Goal: Task Accomplishment & Management: Use online tool/utility

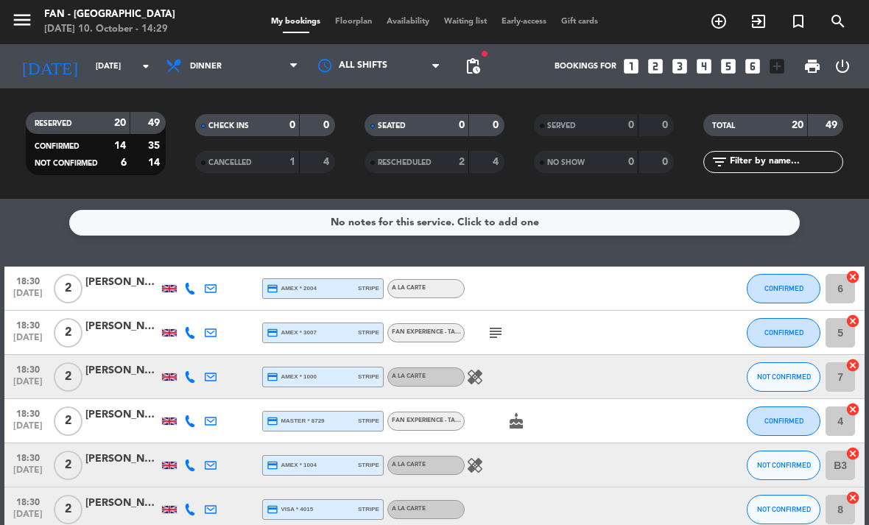
click at [352, 25] on span "Floorplan" at bounding box center [354, 22] width 52 height 8
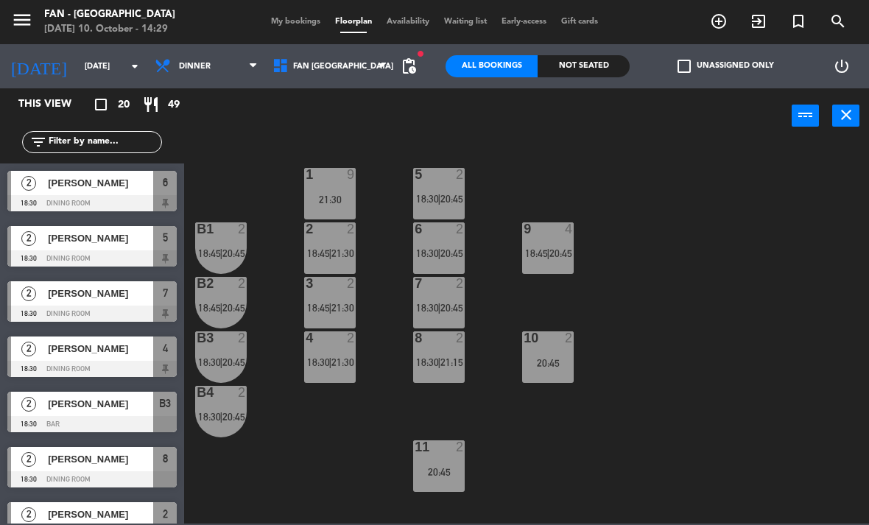
click at [550, 370] on div "10 2 20:45" at bounding box center [548, 357] width 52 height 52
click at [582, 473] on div "1 9 21:30 5 2 18:30 | 20:45 B1 2 18:45 | 20:45 9 4 18:45 | 20:45 2 2 18:45 | 21…" at bounding box center [531, 332] width 676 height 381
click at [454, 465] on div "11 2 20:45" at bounding box center [439, 466] width 52 height 52
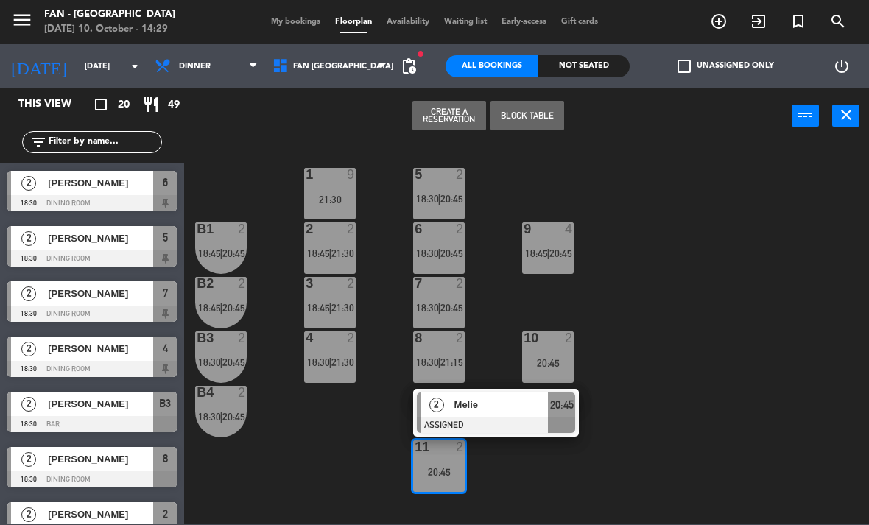
click at [321, 473] on div "1 9 21:30 5 2 18:30 | 20:45 B1 2 18:45 | 20:45 9 4 18:45 | 20:45 2 2 18:45 | 21…" at bounding box center [531, 332] width 676 height 381
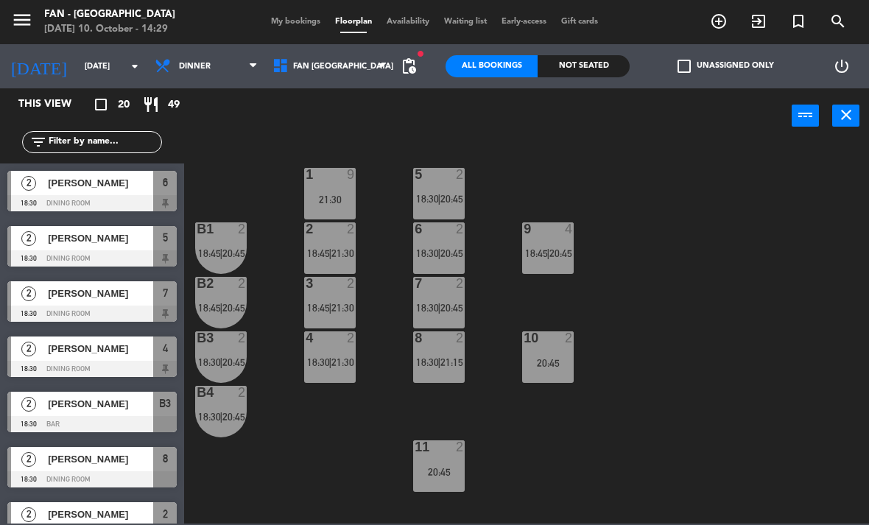
click at [429, 252] on span "18:30" at bounding box center [427, 253] width 23 height 12
click at [353, 476] on div "1 9 21:30 5 2 18:30 | 20:45 B1 2 18:45 | 20:45 9 4 18:45 | 20:45 2 2 18:45 | 21…" at bounding box center [531, 332] width 676 height 381
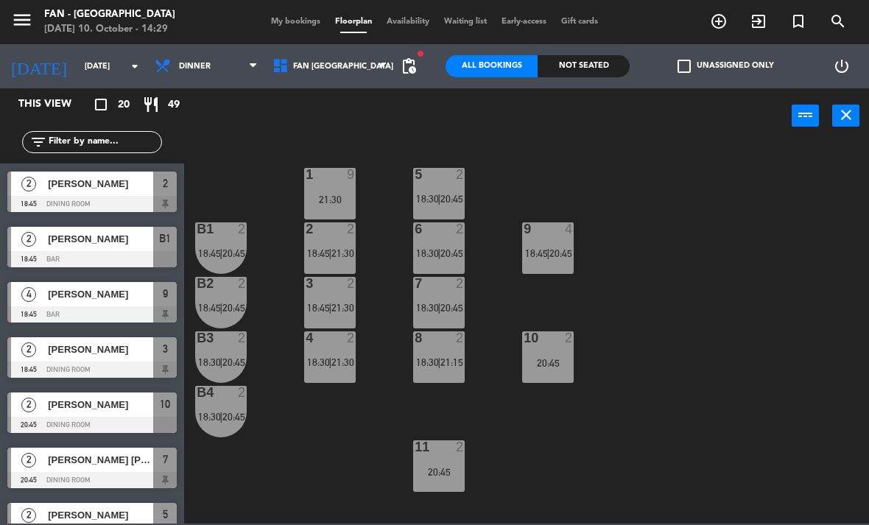
click at [441, 467] on div "20:45" at bounding box center [439, 472] width 52 height 10
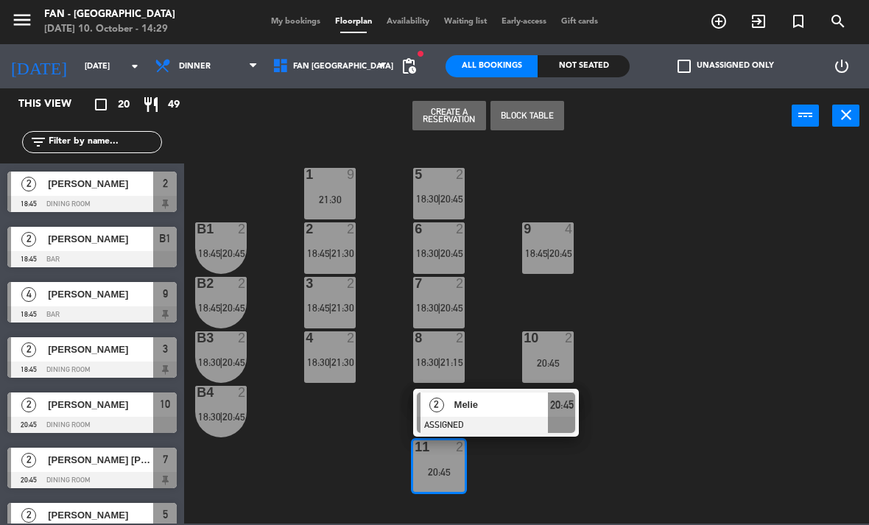
click at [649, 374] on div "1 9 21:30 5 2 18:30 | 20:45 B1 2 18:45 | 20:45 9 4 18:45 | 20:45 2 2 18:45 | 21…" at bounding box center [531, 332] width 676 height 381
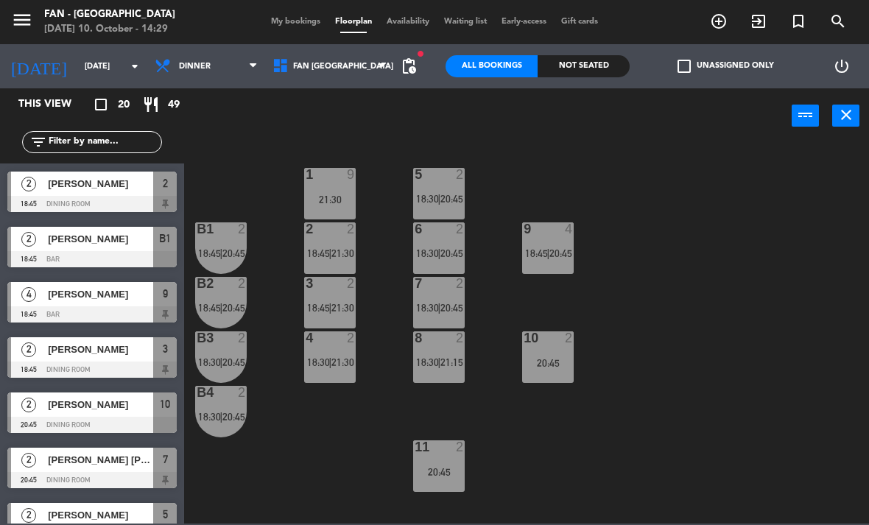
click at [540, 237] on div "9 4" at bounding box center [548, 229] width 52 height 15
click at [332, 468] on div "1 9 21:30 5 2 18:30 | 20:45 B1 2 18:45 | 20:45 9 4 18:45 | 20:45 2 2 18:45 | 21…" at bounding box center [531, 332] width 676 height 381
click at [429, 378] on div "8 2 18:30 | 21:15" at bounding box center [439, 357] width 52 height 52
click at [365, 441] on div "1 9 21:30 5 2 18:30 | 20:45 B1 2 18:45 | 20:45 9 4 18:45 | 20:45 2 2 18:45 | 21…" at bounding box center [531, 332] width 676 height 381
click at [435, 311] on span "18:30" at bounding box center [427, 308] width 23 height 12
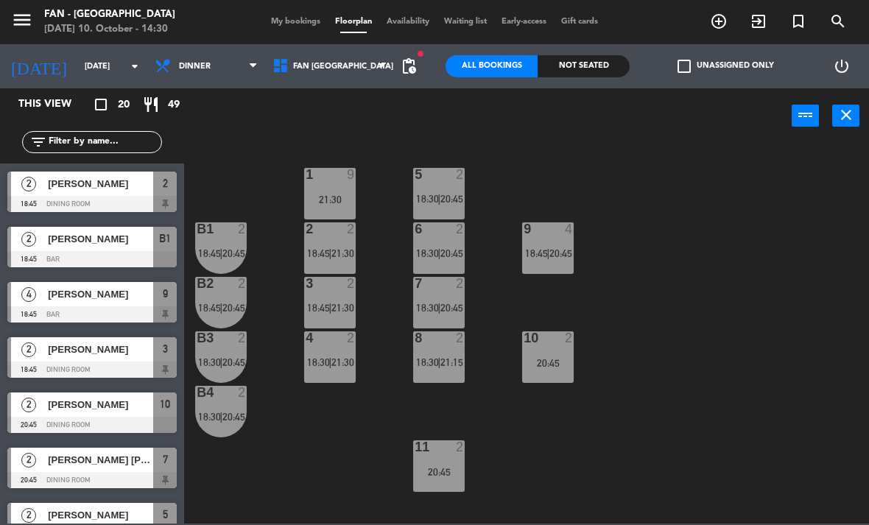
click at [336, 521] on div "1 9 21:30 5 2 18:30 | 20:45 B1 2 18:45 | 20:45 9 4 18:45 | 20:45 2 2 18:45 | 21…" at bounding box center [531, 332] width 676 height 381
click at [441, 272] on div "6 2 18:30 | 20:45" at bounding box center [439, 248] width 52 height 52
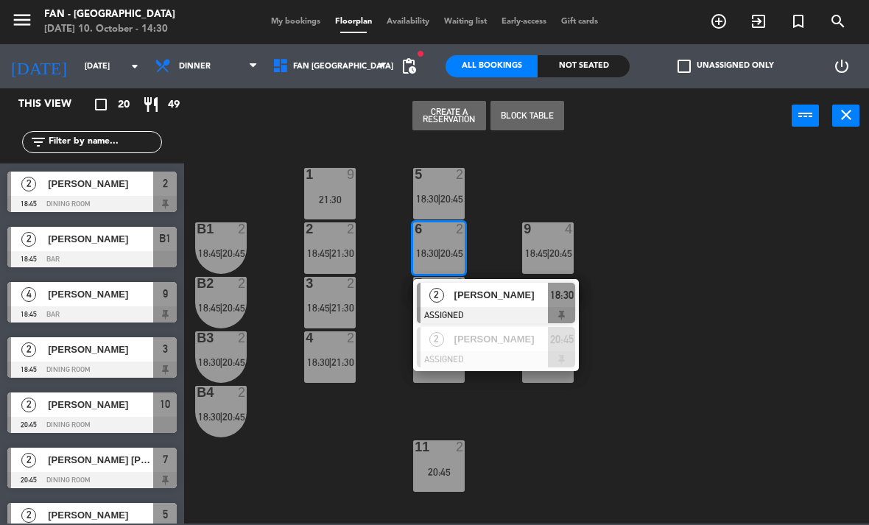
click at [317, 481] on div "1 9 21:30 5 2 18:30 | 20:45 B1 2 18:45 | 20:45 9 4 18:45 | 20:45 2 2 18:45 | 21…" at bounding box center [531, 332] width 676 height 381
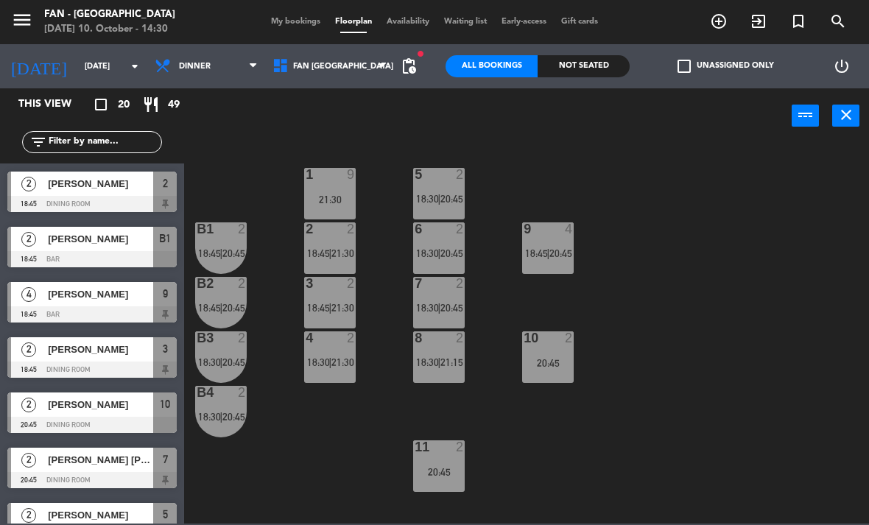
click at [324, 247] on span "18:45" at bounding box center [318, 253] width 23 height 12
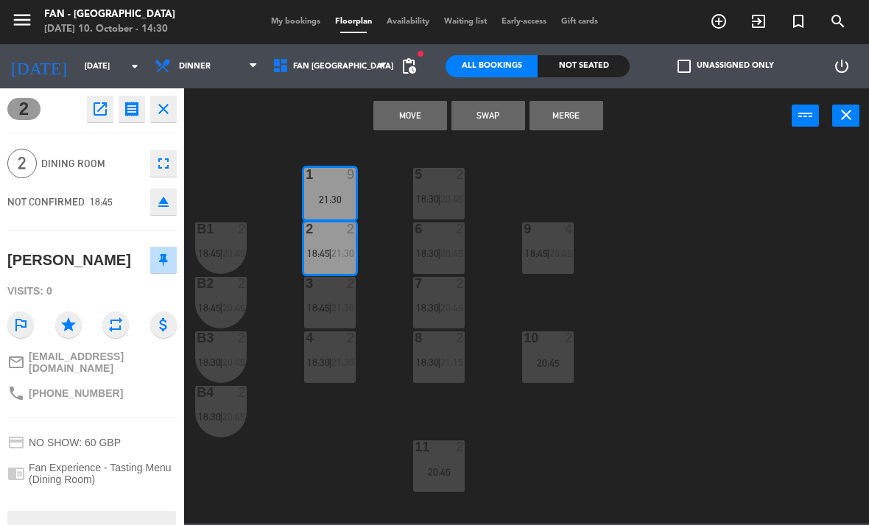
click at [409, 114] on button "Move" at bounding box center [410, 115] width 74 height 29
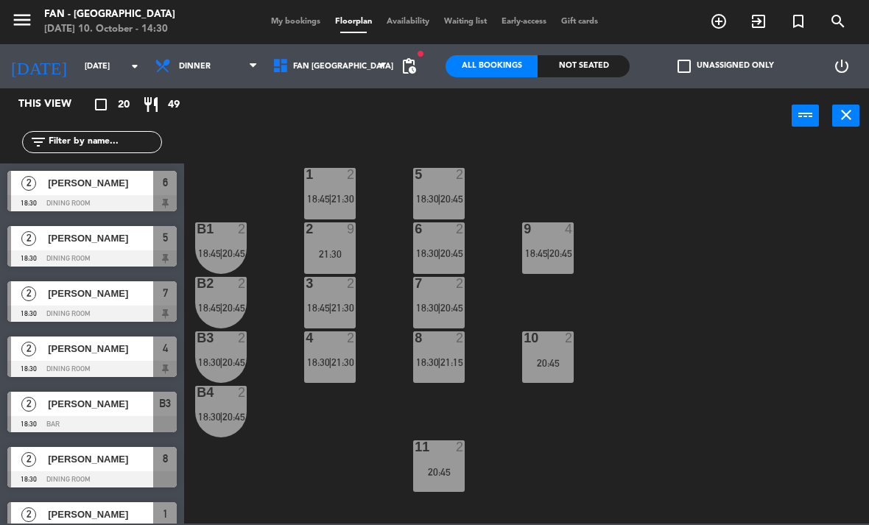
click at [333, 303] on span "21:30" at bounding box center [342, 308] width 23 height 12
click at [249, 504] on div "1 2 18:45 | 21:30 5 2 18:30 | 20:45 B1 2 18:45 | 20:45 9 4 18:45 | 20:45 2 9 21…" at bounding box center [531, 332] width 676 height 381
click at [318, 307] on span "18:45" at bounding box center [318, 308] width 23 height 12
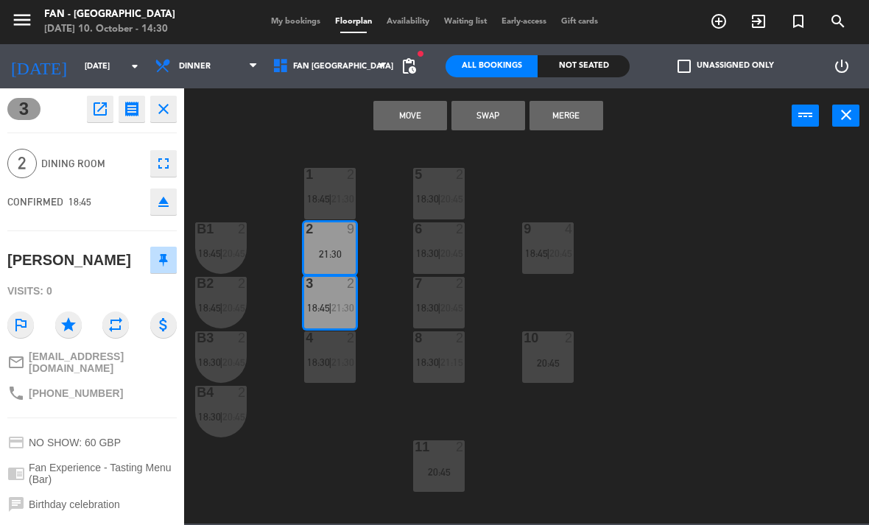
click at [396, 111] on button "Move" at bounding box center [410, 115] width 74 height 29
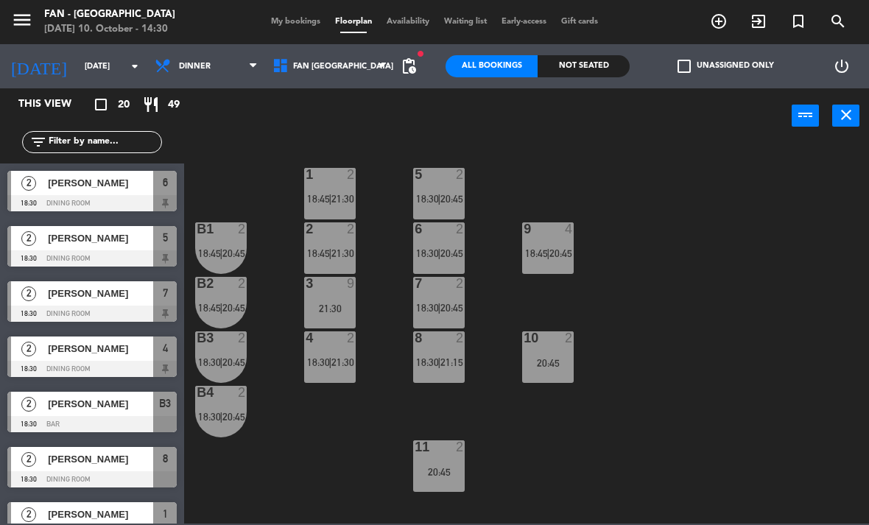
click at [320, 371] on div "4 2 18:30 | 21:30" at bounding box center [330, 357] width 52 height 52
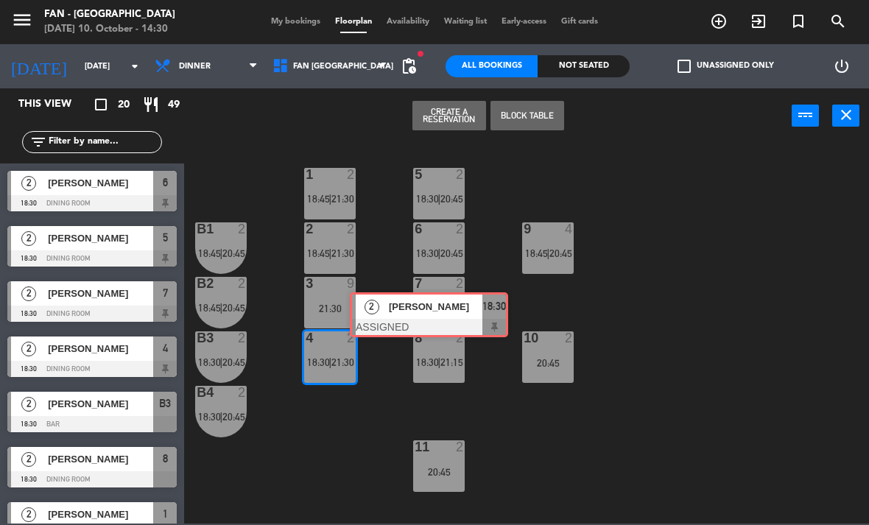
scroll to position [0, 11]
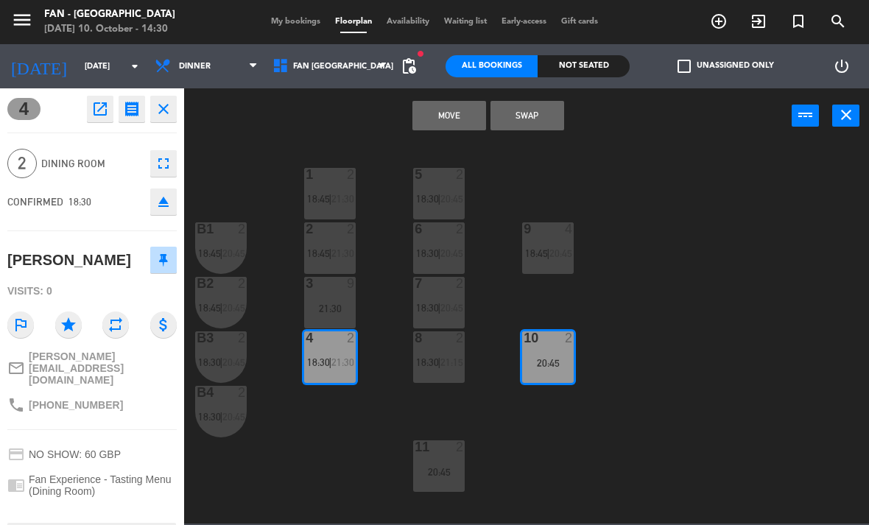
click at [539, 111] on button "Swap" at bounding box center [527, 115] width 74 height 29
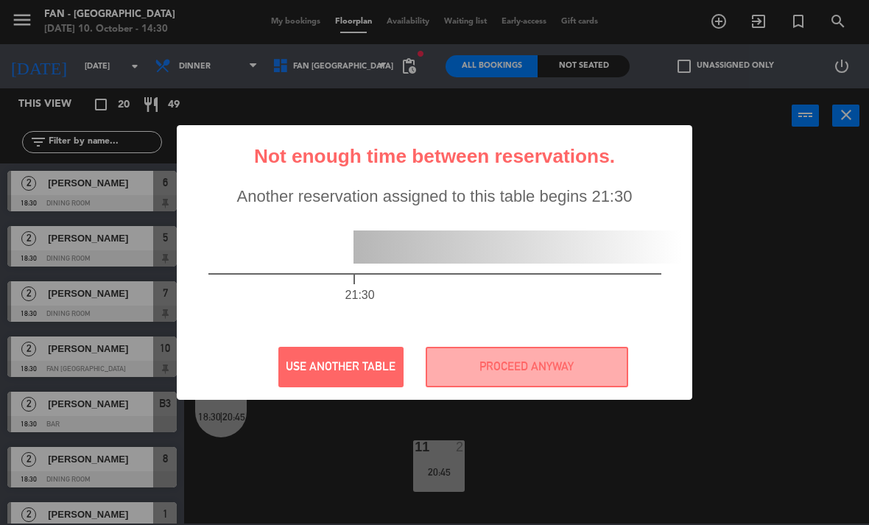
click at [297, 454] on div "? ! i Not enough time between reservations. × Another reservation assigned to t…" at bounding box center [434, 262] width 869 height 525
click at [310, 354] on button "USE ANOTHER TABLE" at bounding box center [340, 367] width 125 height 40
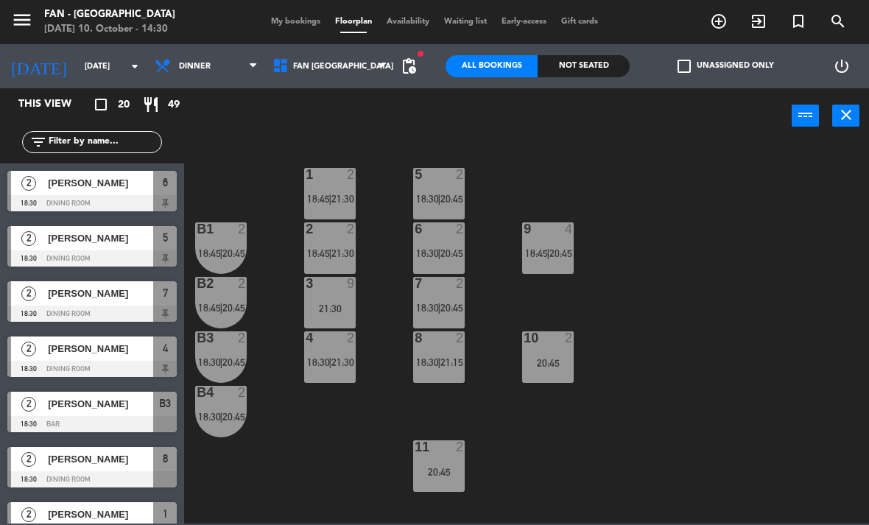
click at [314, 366] on span "18:30" at bounding box center [318, 362] width 23 height 12
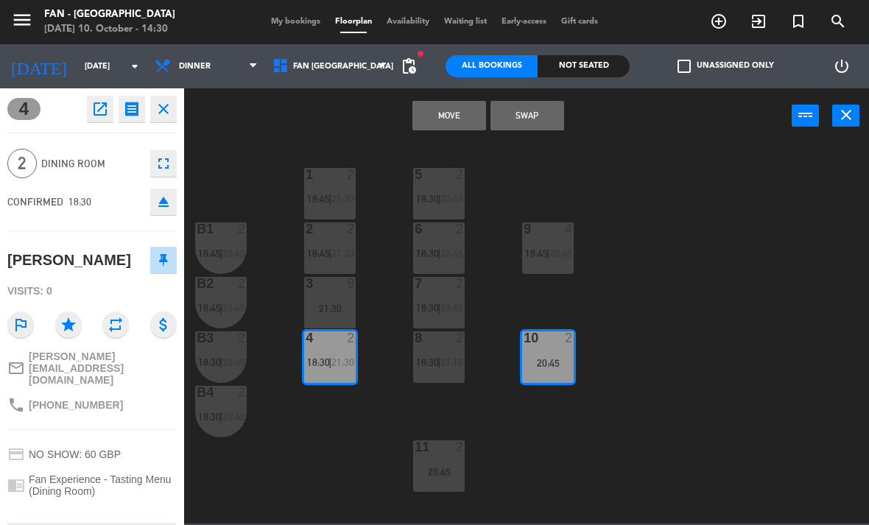
click at [427, 123] on button "Move" at bounding box center [449, 115] width 74 height 29
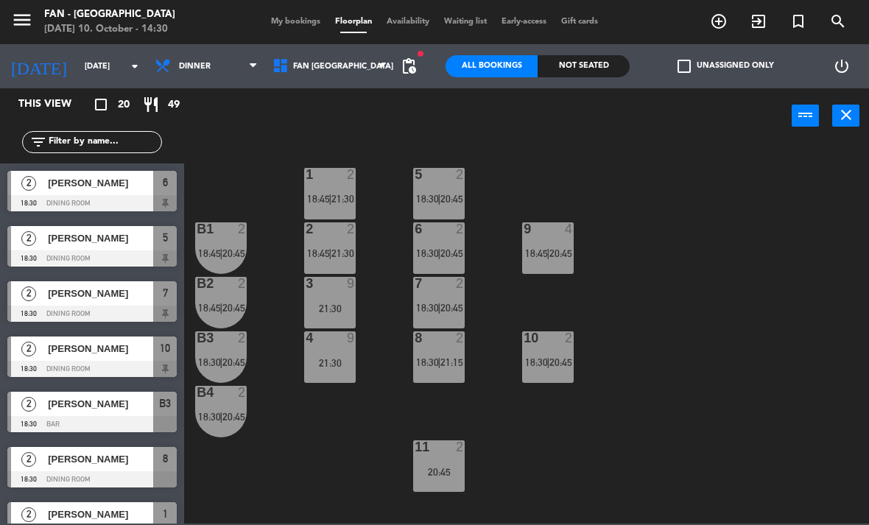
click at [541, 248] on span "18:45" at bounding box center [536, 253] width 23 height 12
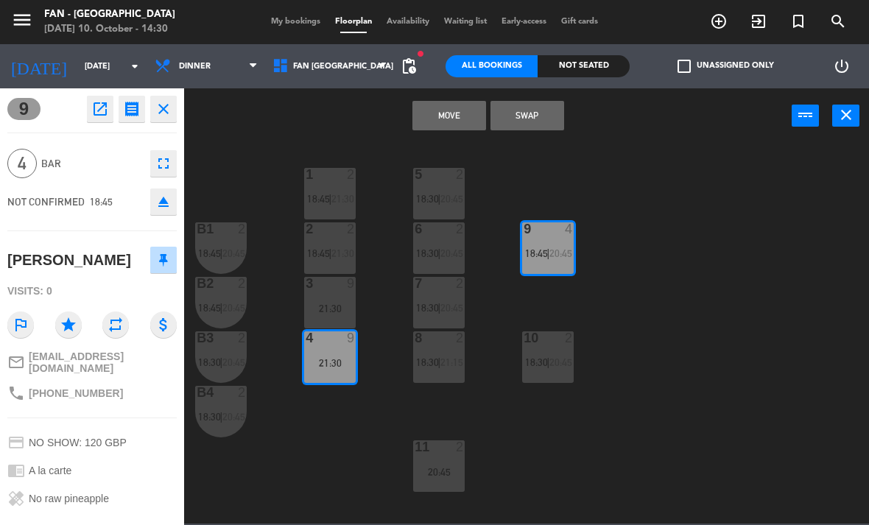
click at [447, 115] on button "Move" at bounding box center [449, 115] width 74 height 29
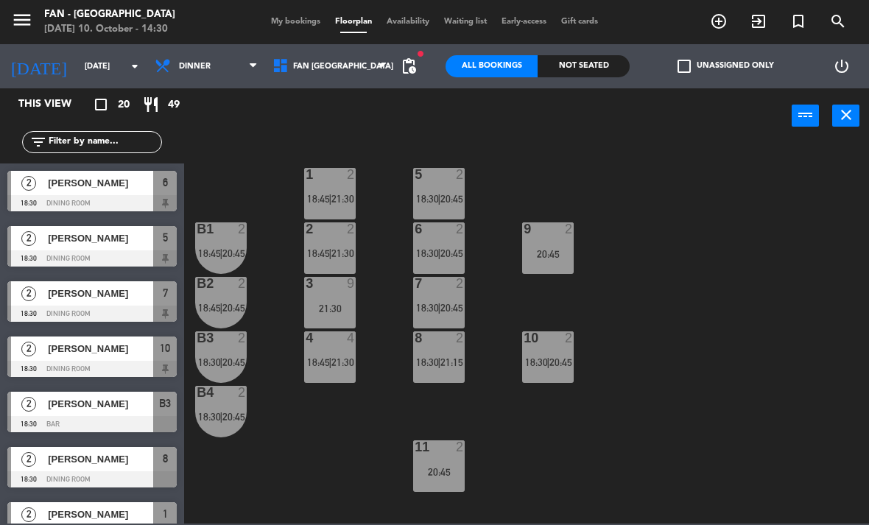
scroll to position [0, 0]
click at [317, 360] on span "18:45" at bounding box center [318, 362] width 23 height 12
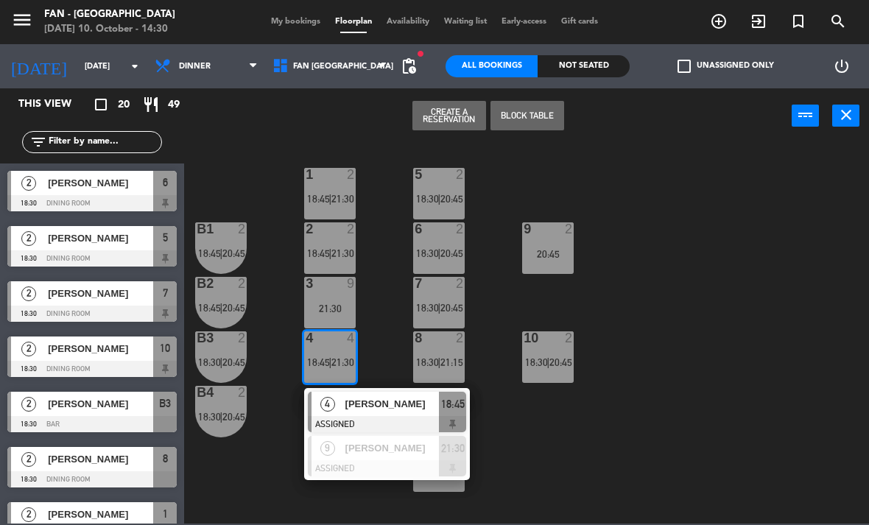
click at [324, 417] on div at bounding box center [387, 424] width 158 height 16
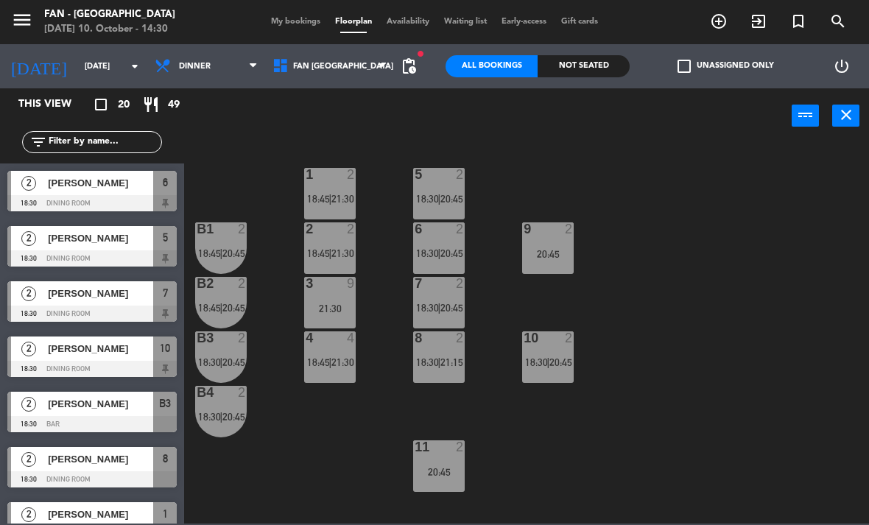
click at [313, 359] on span "18:45" at bounding box center [318, 362] width 23 height 12
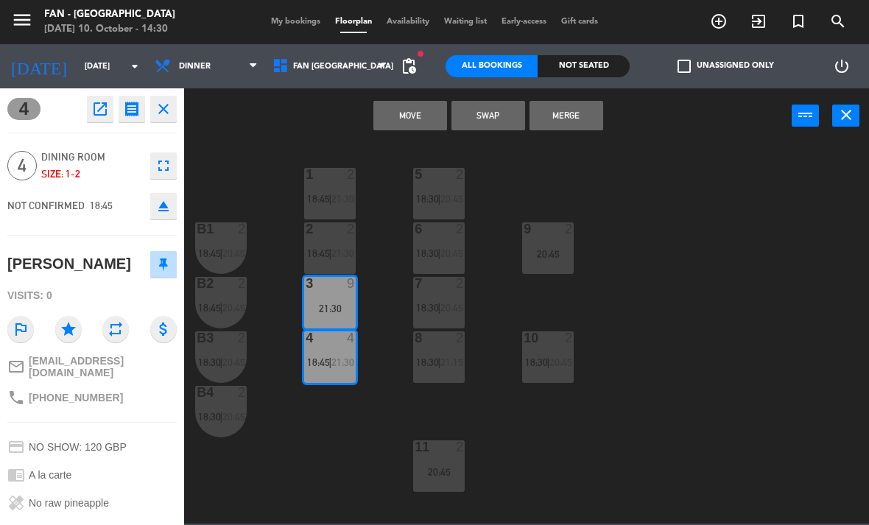
click at [405, 106] on button "Move" at bounding box center [410, 115] width 74 height 29
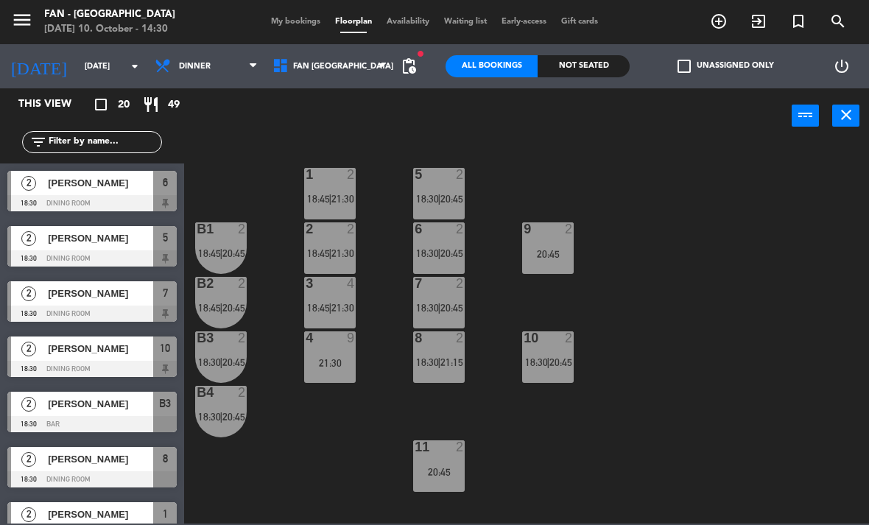
click at [324, 241] on div "2 2 18:45 | 21:30" at bounding box center [330, 248] width 52 height 52
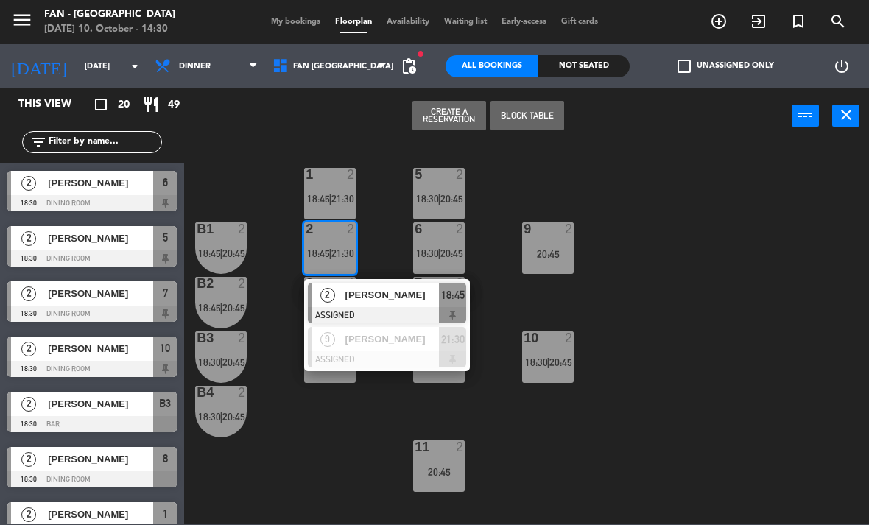
click at [331, 314] on div at bounding box center [387, 315] width 158 height 16
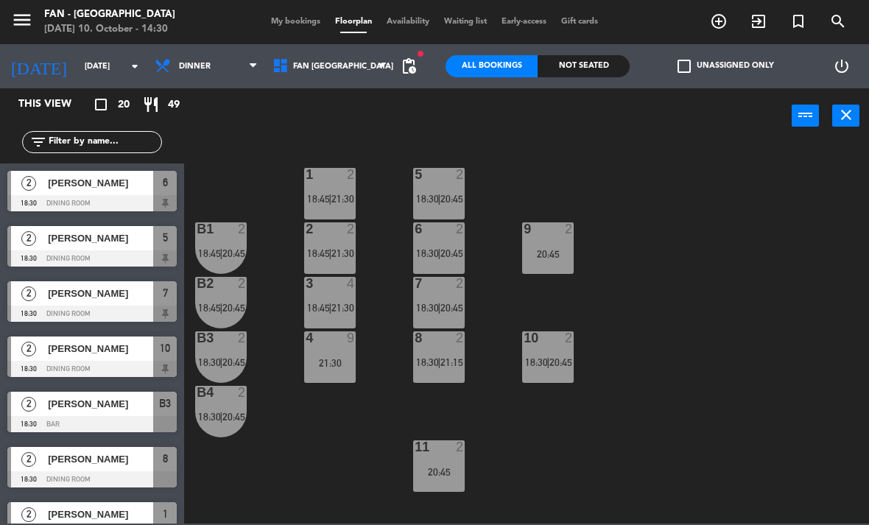
click at [320, 236] on div at bounding box center [330, 228] width 24 height 13
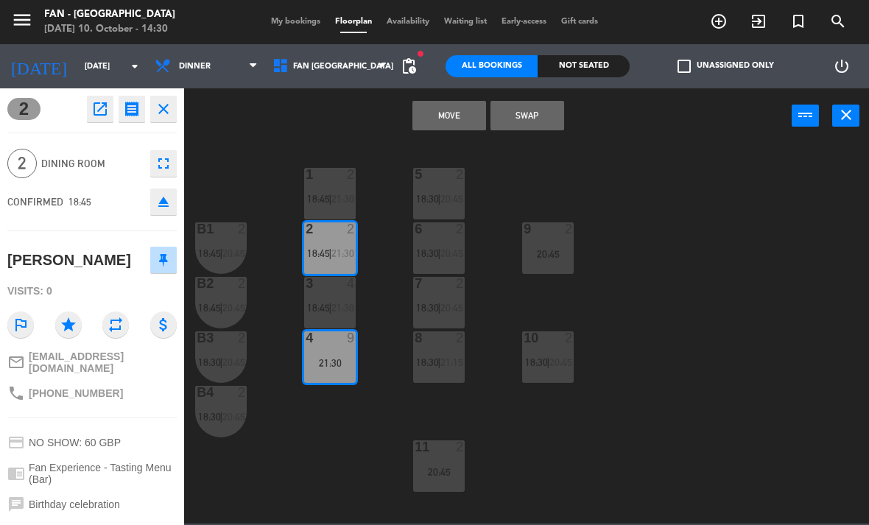
click at [445, 101] on button "Move" at bounding box center [449, 115] width 74 height 29
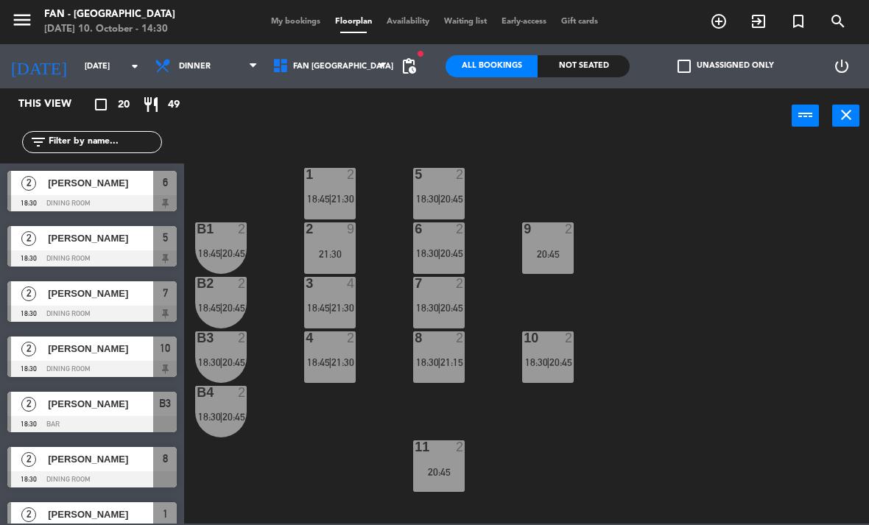
click at [320, 303] on span "18:45" at bounding box center [318, 308] width 23 height 12
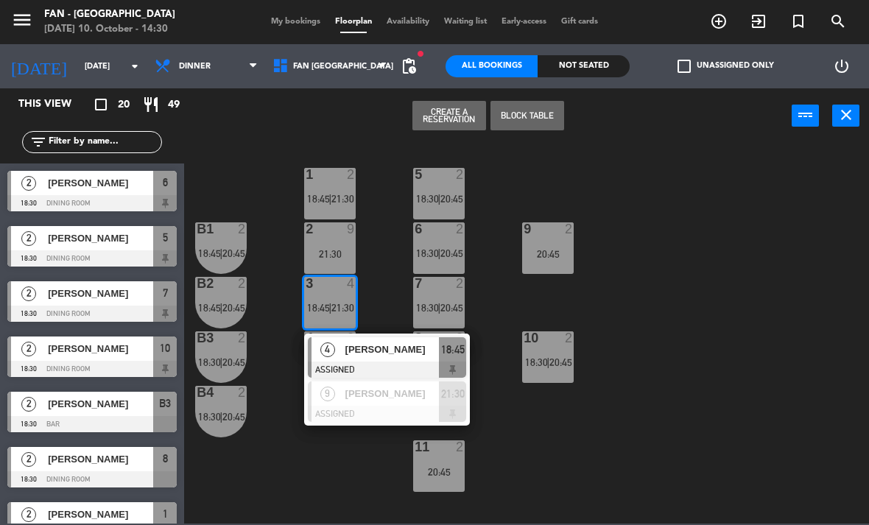
click at [328, 348] on span "4" at bounding box center [327, 349] width 15 height 15
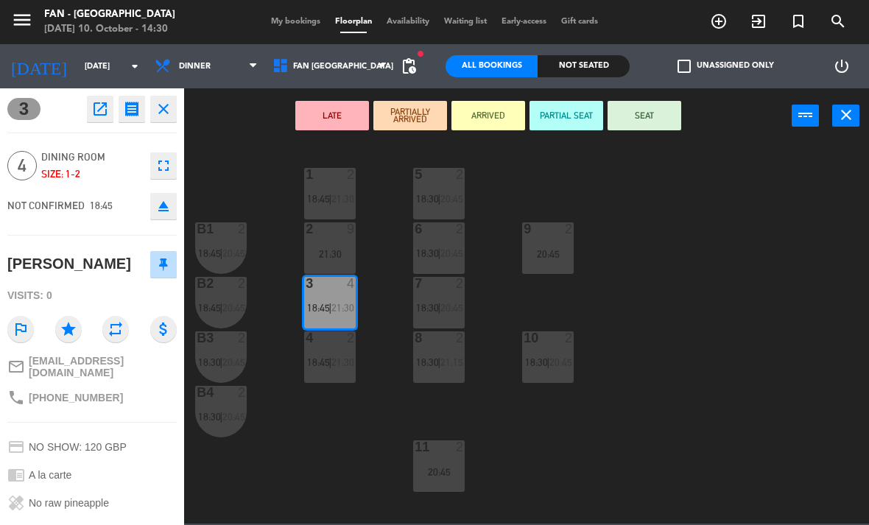
click at [327, 241] on div "2 9 21:30" at bounding box center [330, 248] width 52 height 52
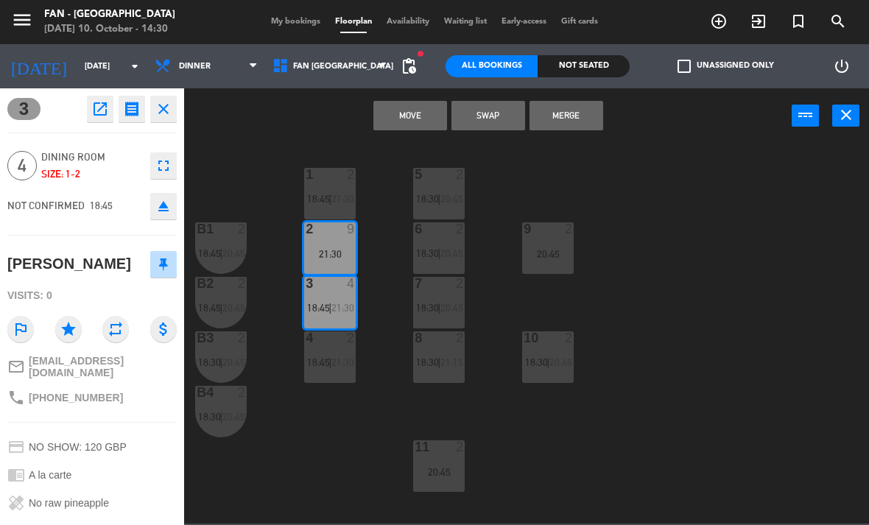
click at [567, 110] on button "Merge" at bounding box center [566, 115] width 74 height 29
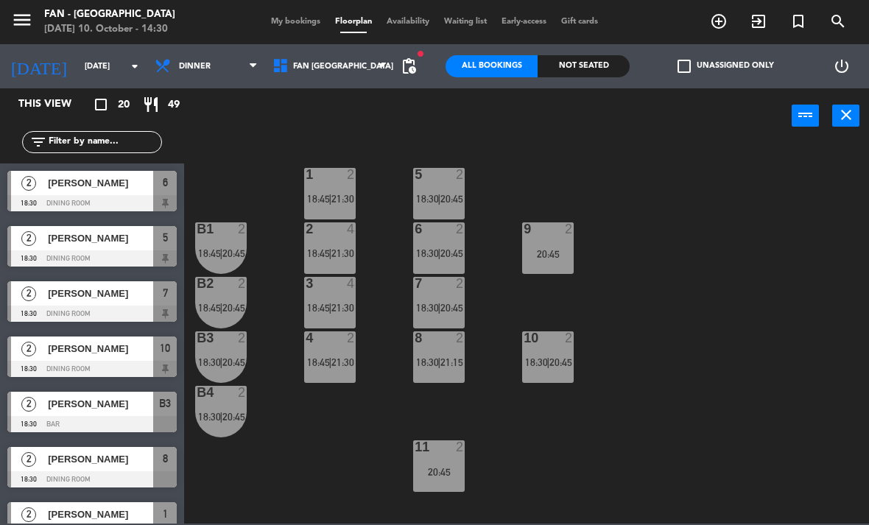
click at [433, 197] on span "18:30" at bounding box center [427, 199] width 23 height 12
click at [336, 471] on div "1 2 18:45 | 21:30 5 2 18:30 | 20:45 B1 2 18:45 | 20:45 9 2 20:45 2 4 18:45 | 21…" at bounding box center [531, 332] width 676 height 381
click at [438, 197] on span "|" at bounding box center [438, 199] width 3 height 12
click at [314, 452] on div "1 2 18:45 | 21:30 5 2 18:30 | 20:45 B1 2 18:45 | 20:45 9 2 20:45 2 4 18:45 | 21…" at bounding box center [531, 332] width 676 height 381
click at [431, 305] on span "18:30" at bounding box center [427, 308] width 23 height 12
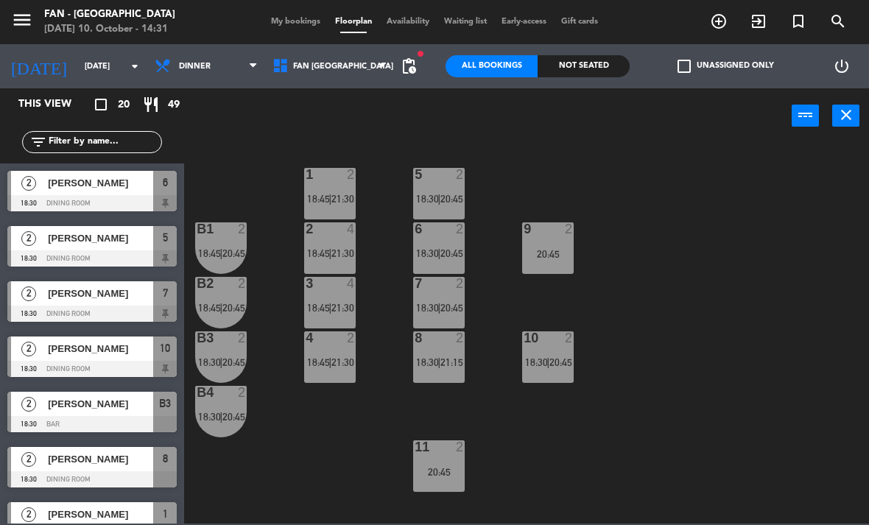
click at [423, 246] on div "6 2 18:30 | 20:45" at bounding box center [439, 248] width 52 height 52
click at [436, 201] on span "18:30" at bounding box center [427, 199] width 23 height 12
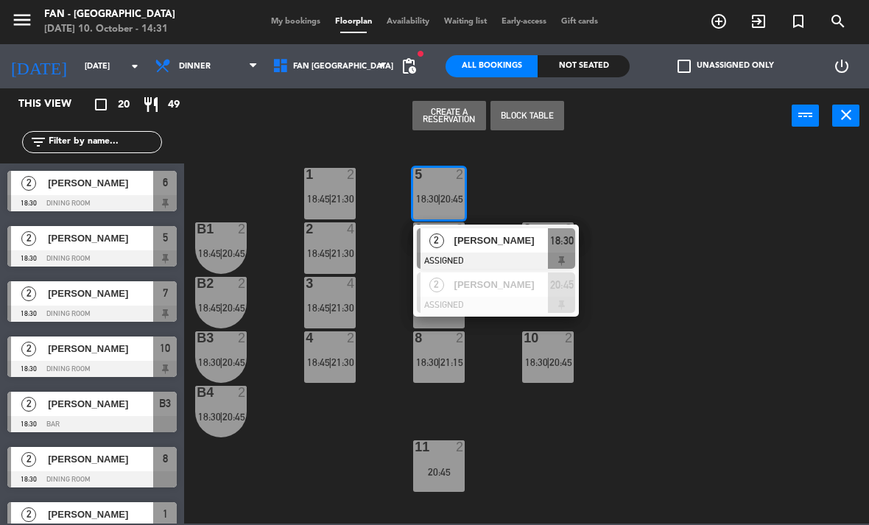
click at [453, 244] on div "[PERSON_NAME]" at bounding box center [501, 240] width 96 height 24
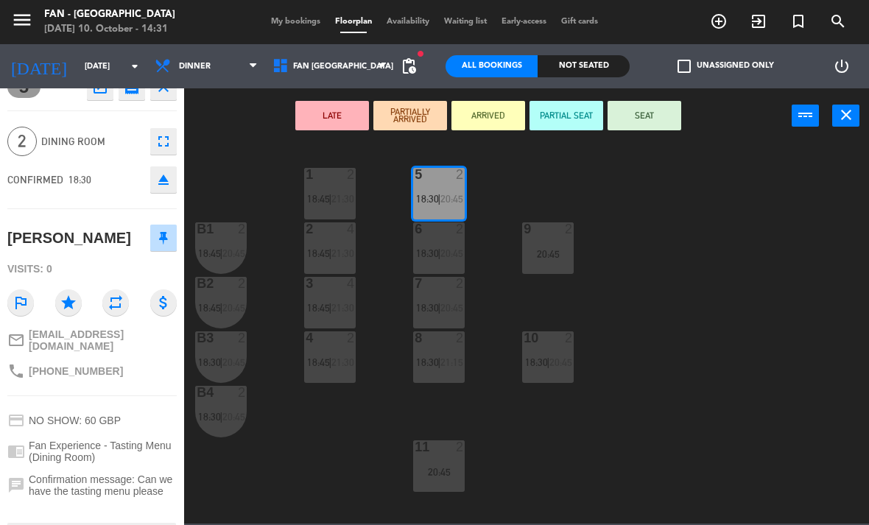
scroll to position [26, 0]
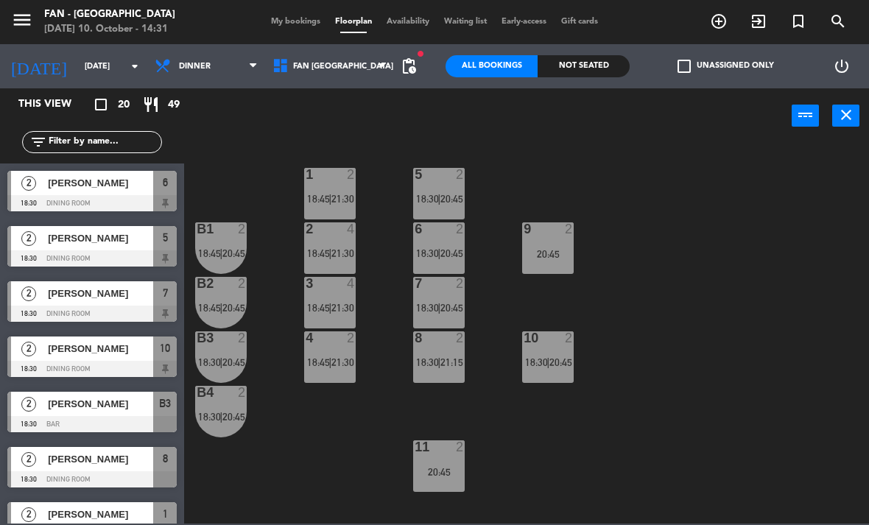
click at [442, 186] on div "5 2 18:30 | 20:45" at bounding box center [439, 194] width 52 height 52
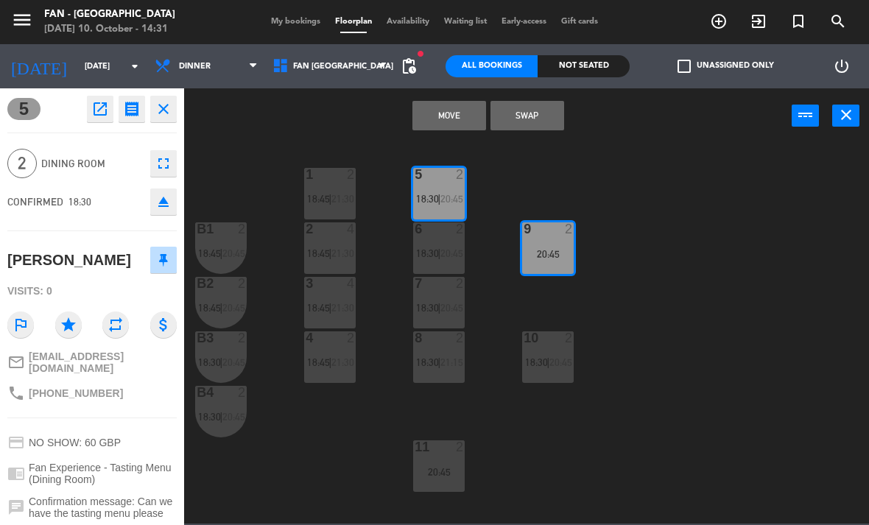
click at [425, 110] on button "Move" at bounding box center [449, 115] width 74 height 29
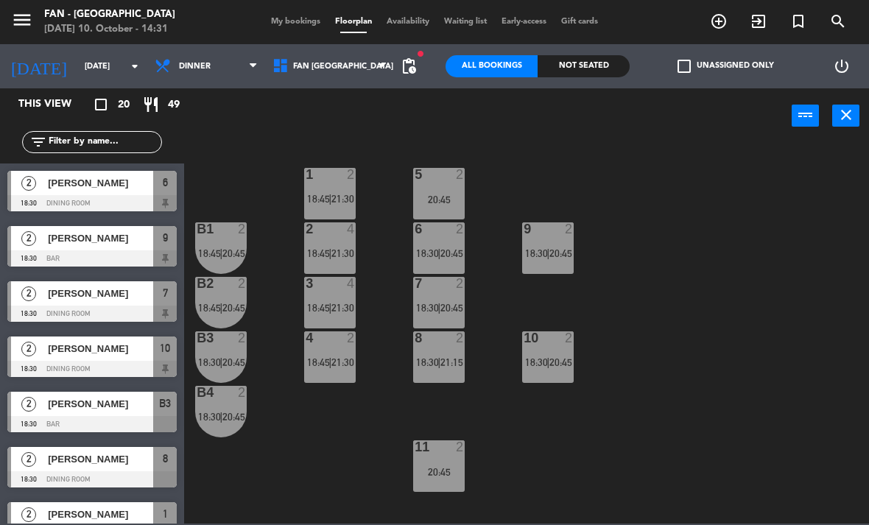
click at [426, 370] on div "8 2 18:30 | 21:15" at bounding box center [439, 357] width 52 height 52
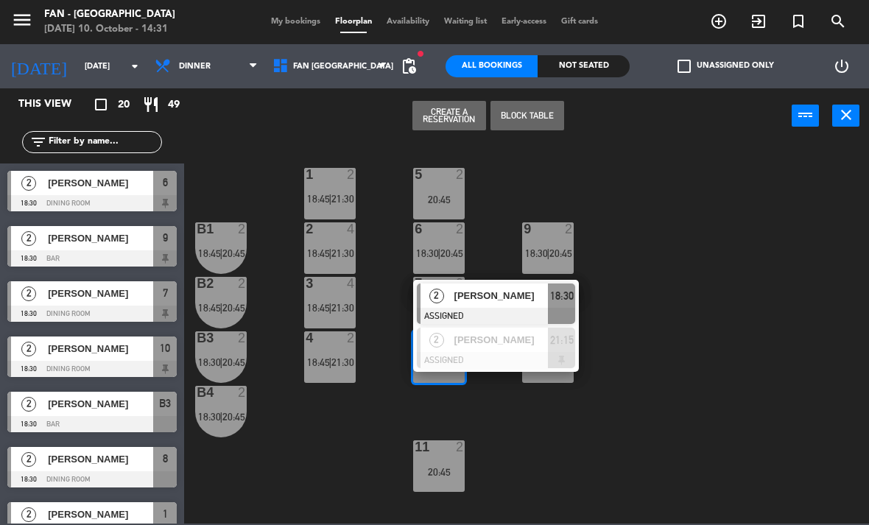
click at [458, 292] on span "[PERSON_NAME]" at bounding box center [501, 295] width 94 height 15
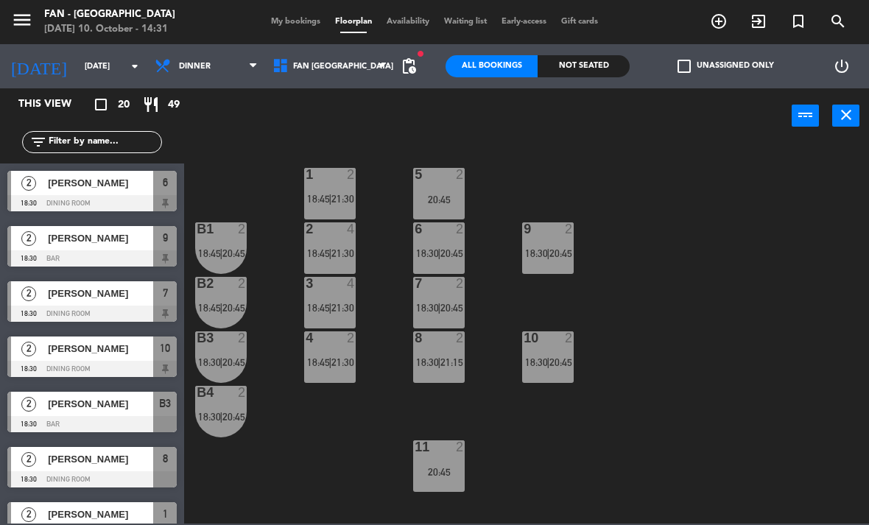
click at [541, 356] on span "18:30" at bounding box center [536, 362] width 23 height 12
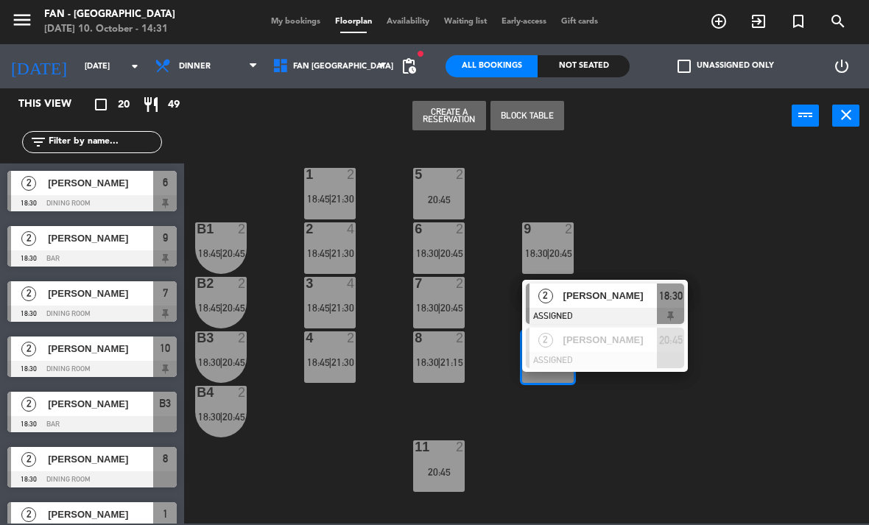
click at [535, 295] on div "2" at bounding box center [545, 295] width 32 height 24
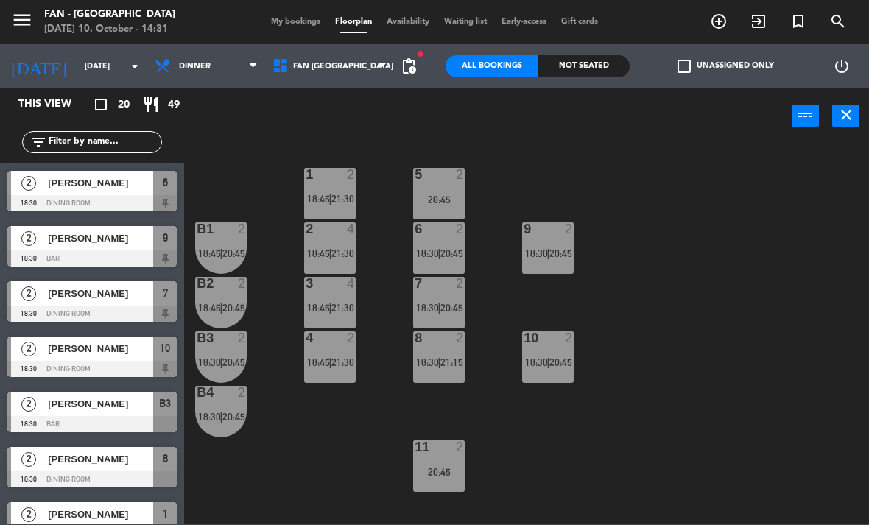
click at [434, 259] on span "18:30" at bounding box center [427, 253] width 23 height 12
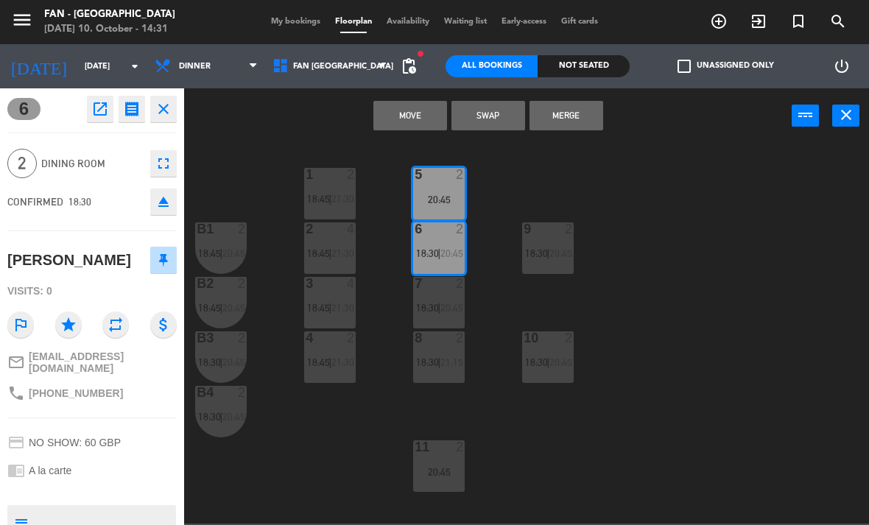
click at [412, 107] on button "Move" at bounding box center [410, 115] width 74 height 29
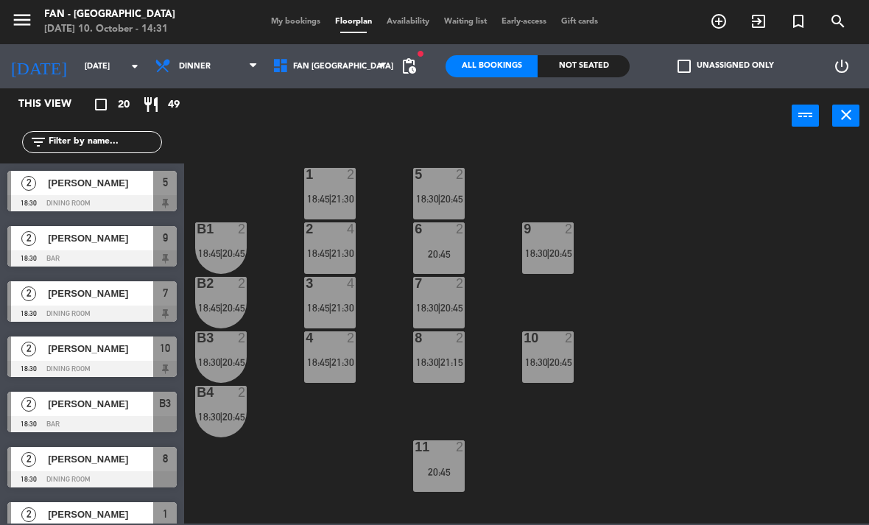
click at [222, 250] on span "|" at bounding box center [220, 253] width 3 height 12
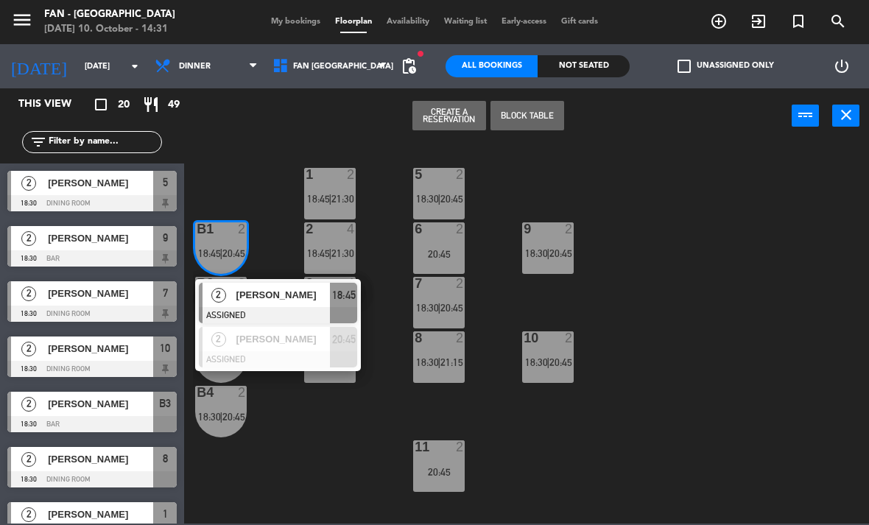
click at [313, 492] on div "1 2 18:45 | 21:30 5 2 18:30 | 20:45 B1 2 18:45 | 20:45 2 [PERSON_NAME] ASSIGNED…" at bounding box center [531, 332] width 676 height 381
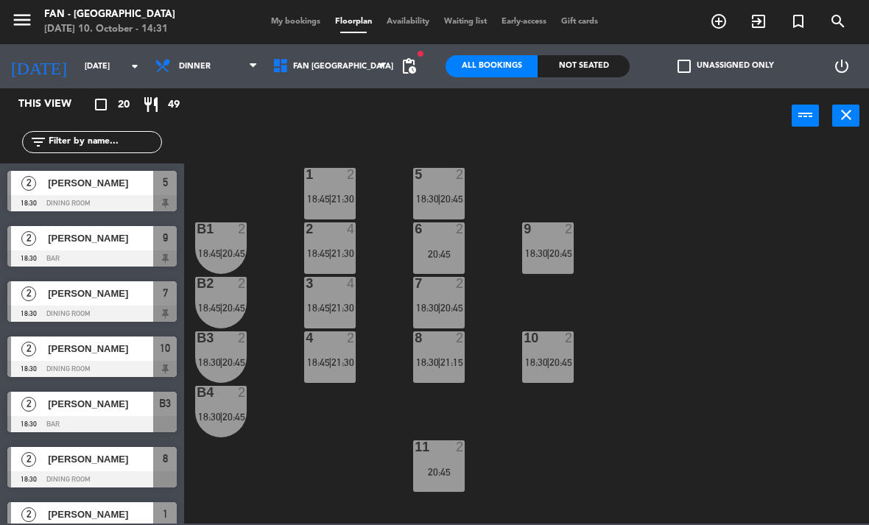
click at [225, 318] on div "B2 2 18:45 | 20:45" at bounding box center [221, 303] width 52 height 52
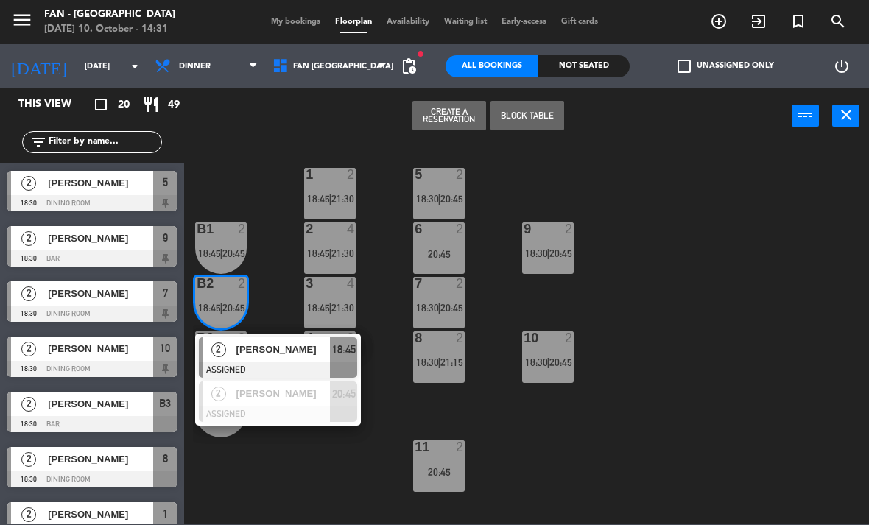
click at [252, 357] on span "[PERSON_NAME]" at bounding box center [283, 349] width 94 height 15
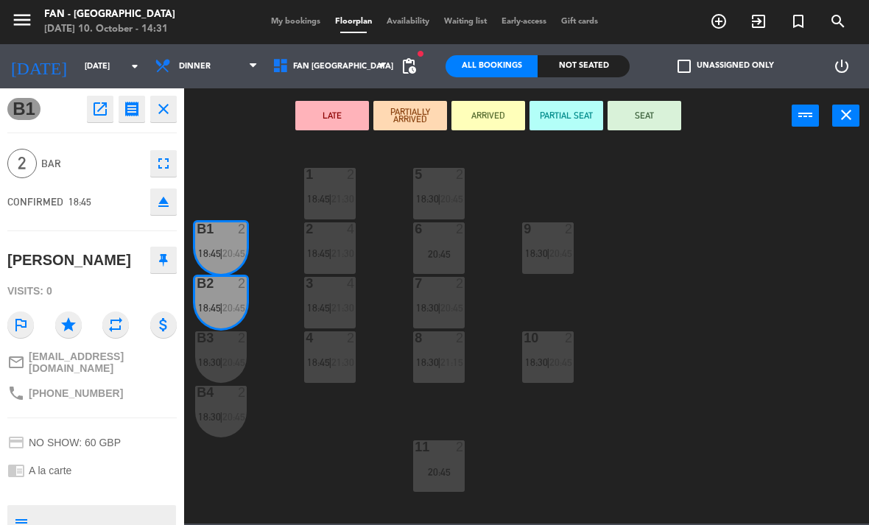
scroll to position [0, 0]
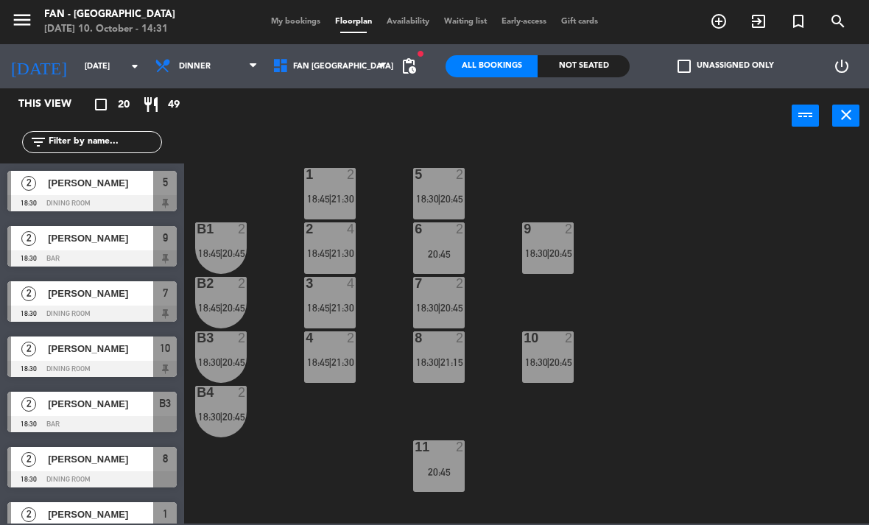
click at [219, 360] on span "18:30" at bounding box center [209, 362] width 23 height 12
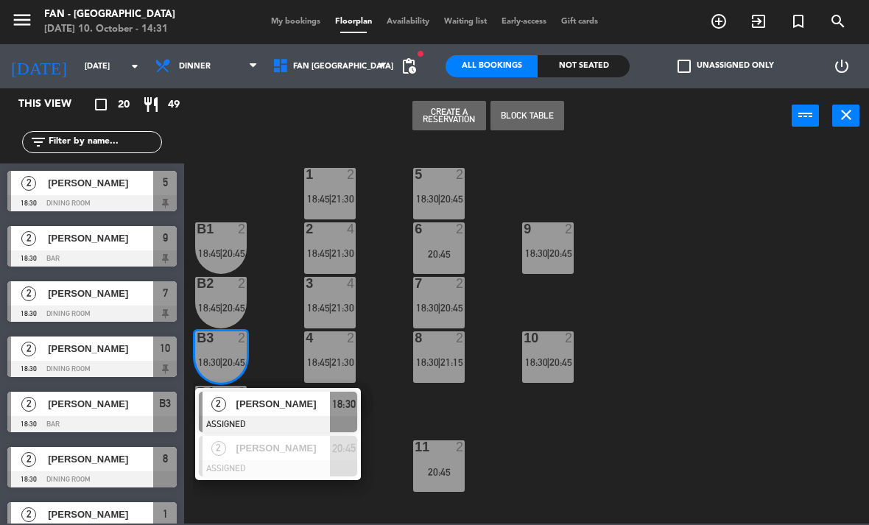
click at [244, 415] on div "[PERSON_NAME]" at bounding box center [283, 404] width 96 height 24
